Goal: Navigation & Orientation: Find specific page/section

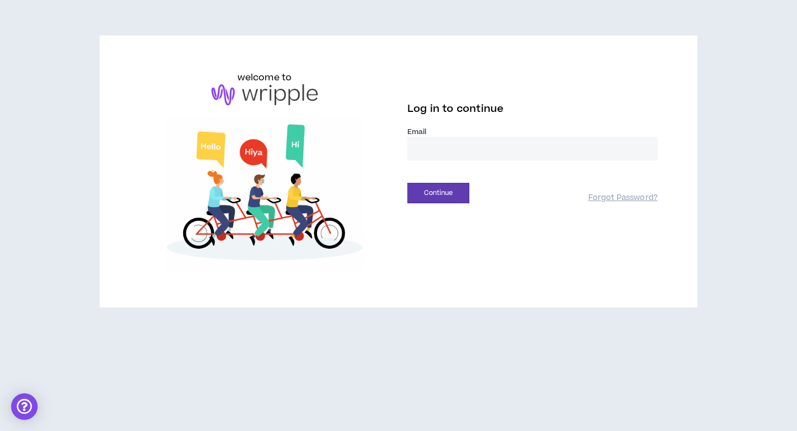
click at [483, 141] on input "email" at bounding box center [533, 149] width 250 height 24
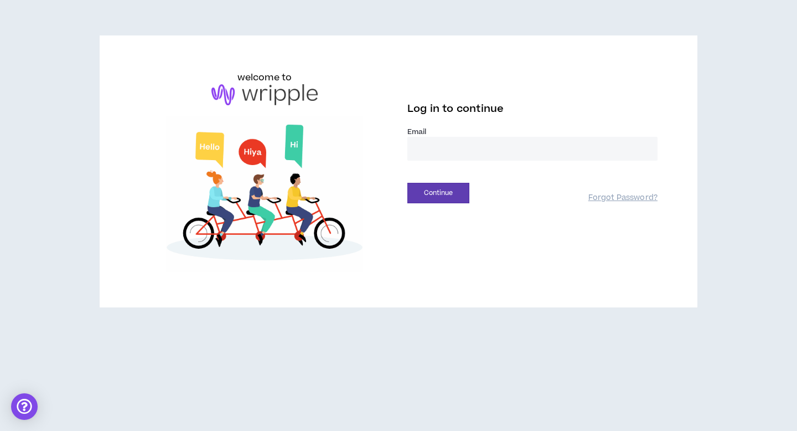
type input "**********"
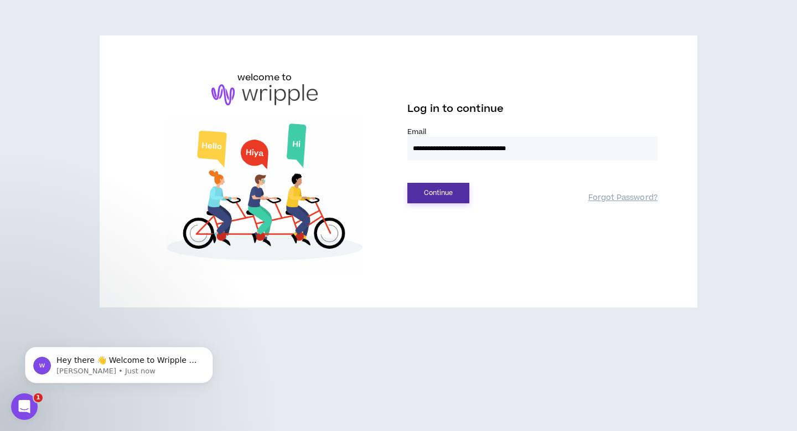
click at [440, 194] on button "Continue" at bounding box center [439, 193] width 62 height 20
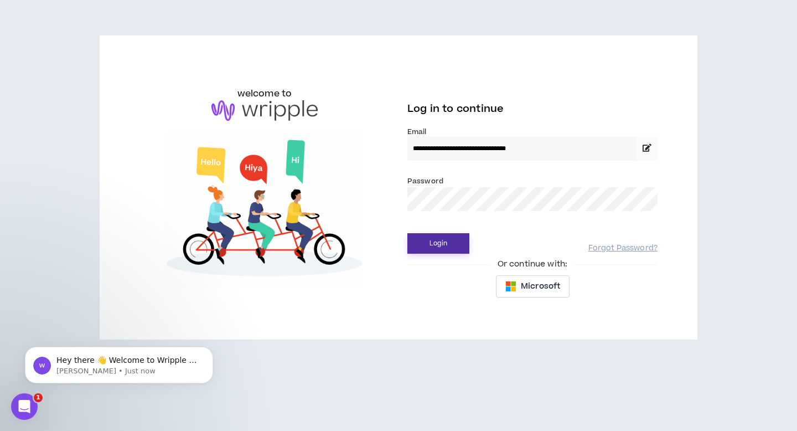
click at [444, 239] on button "Login" at bounding box center [439, 243] width 62 height 20
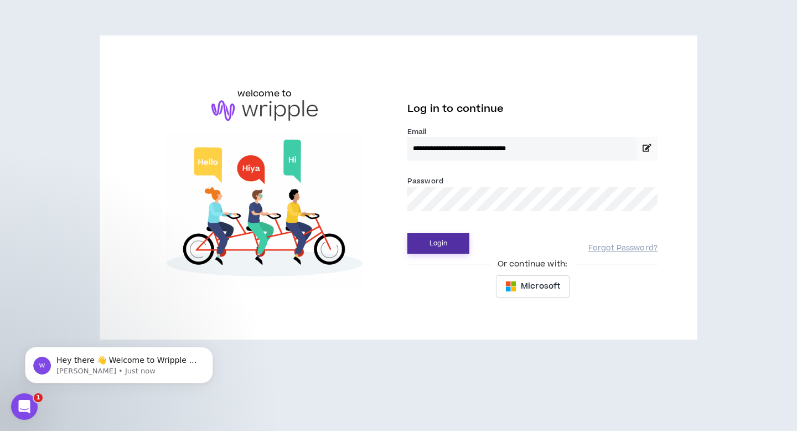
click at [436, 248] on button "Login" at bounding box center [439, 243] width 62 height 20
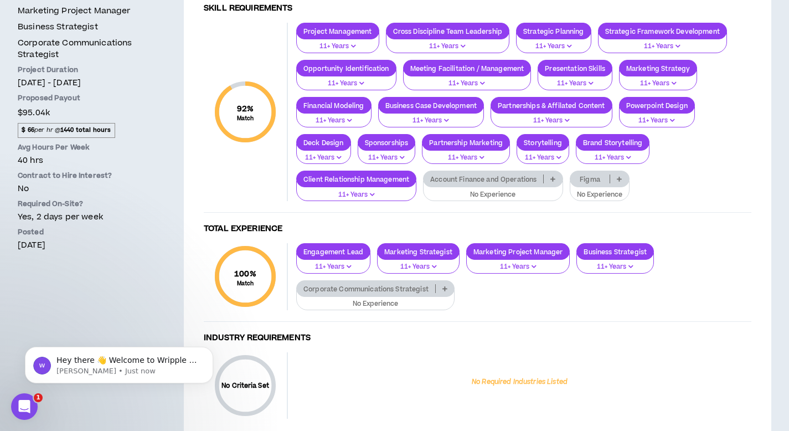
scroll to position [441, 0]
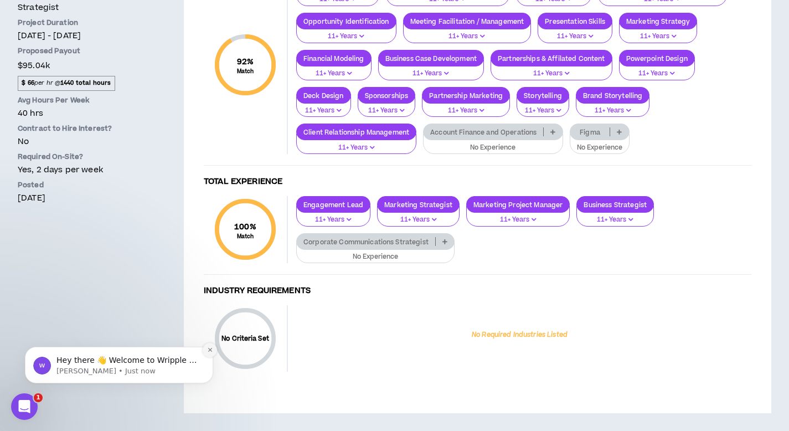
click at [208, 350] on icon "Dismiss notification" at bounding box center [210, 350] width 6 height 6
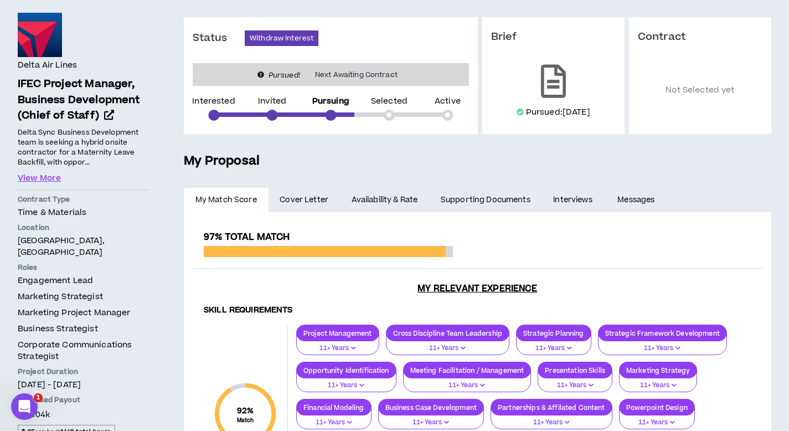
scroll to position [0, 0]
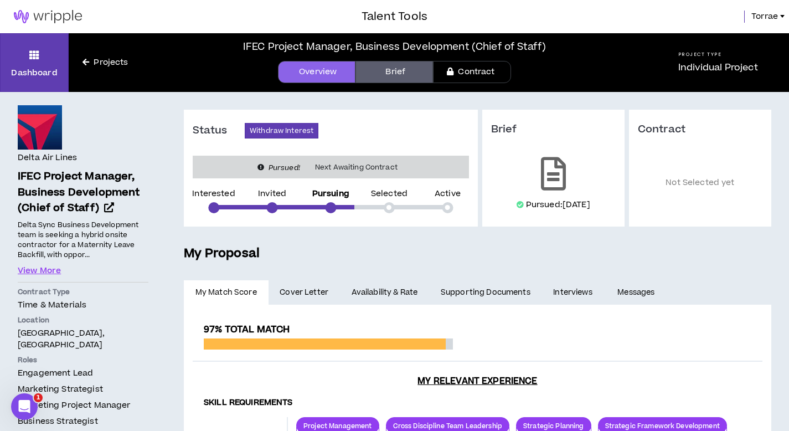
click at [643, 293] on link "Messages" at bounding box center [637, 292] width 63 height 24
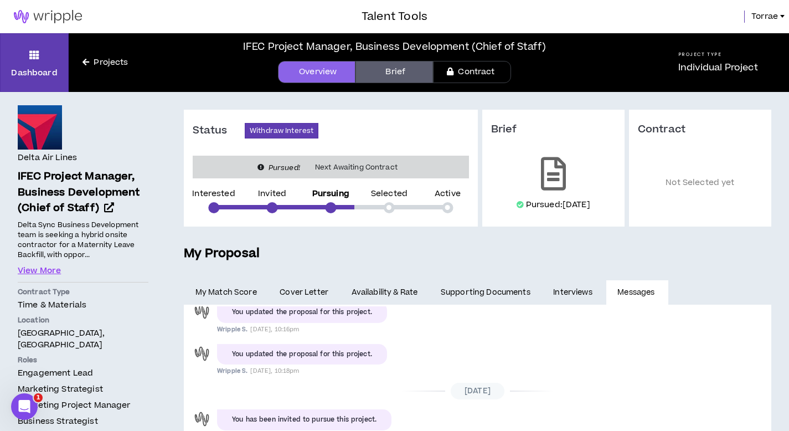
click at [96, 61] on link "Projects" at bounding box center [105, 62] width 73 height 12
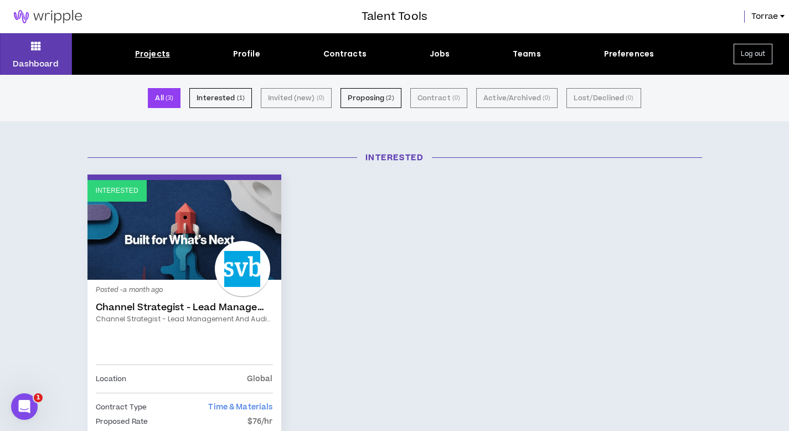
click at [761, 54] on button "Log out" at bounding box center [753, 54] width 39 height 20
